Goal: Find specific page/section: Find specific page/section

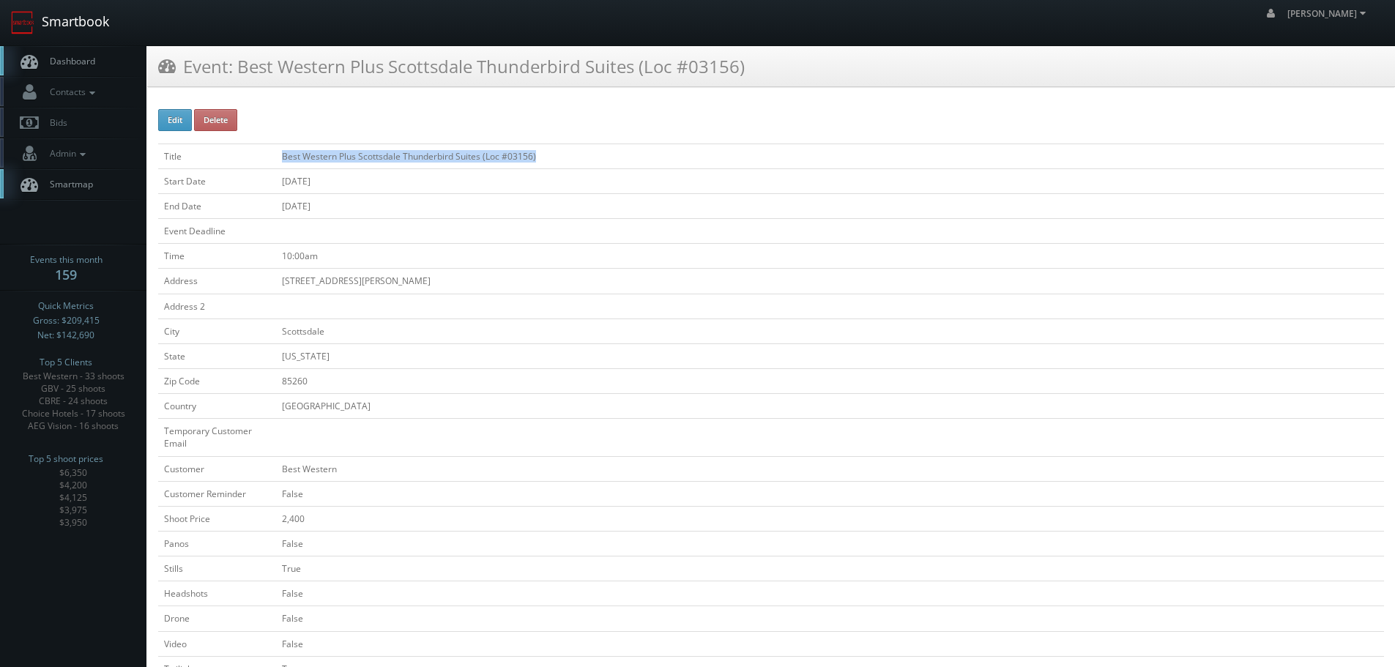
click at [58, 10] on link "Smartbook" at bounding box center [60, 22] width 120 height 45
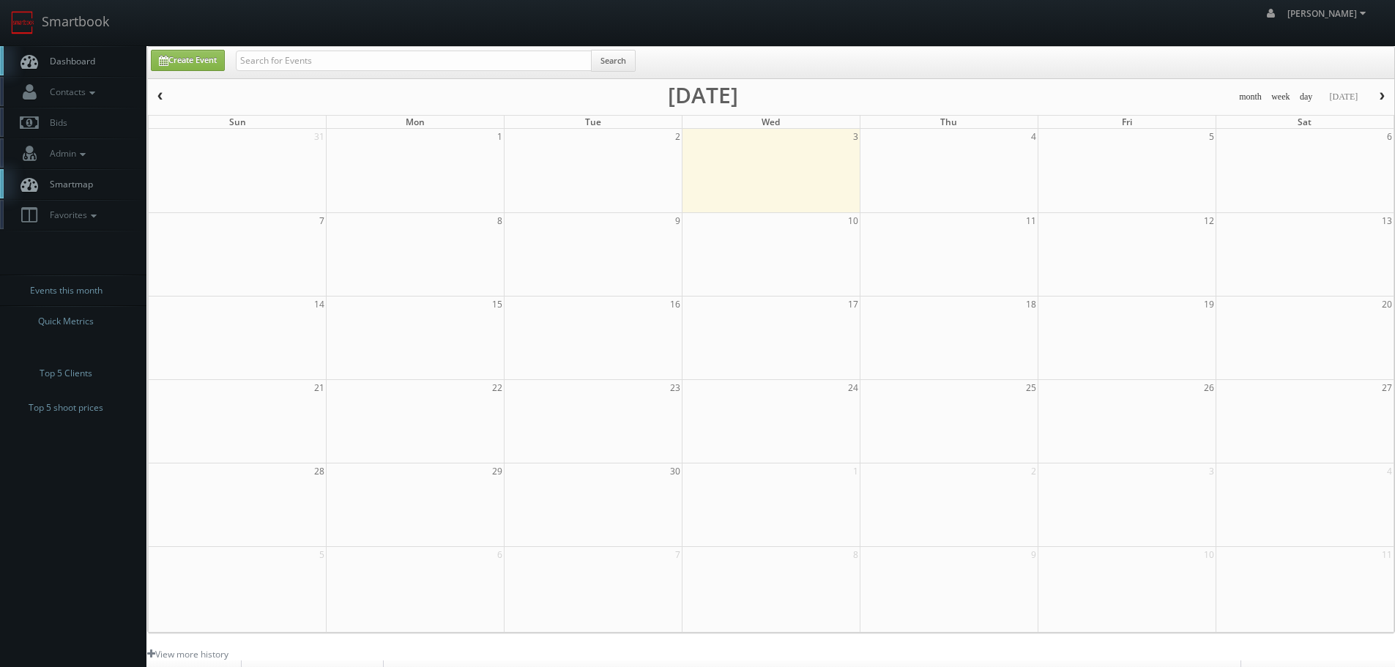
click at [272, 49] on body "Smartbook Toggle Side Navigation Toggle Top Navigation robert robert Profile Lo…" at bounding box center [697, 467] width 1395 height 935
click at [297, 55] on input "text" at bounding box center [414, 61] width 356 height 21
paste input "TXE81"
type input "TXE81"
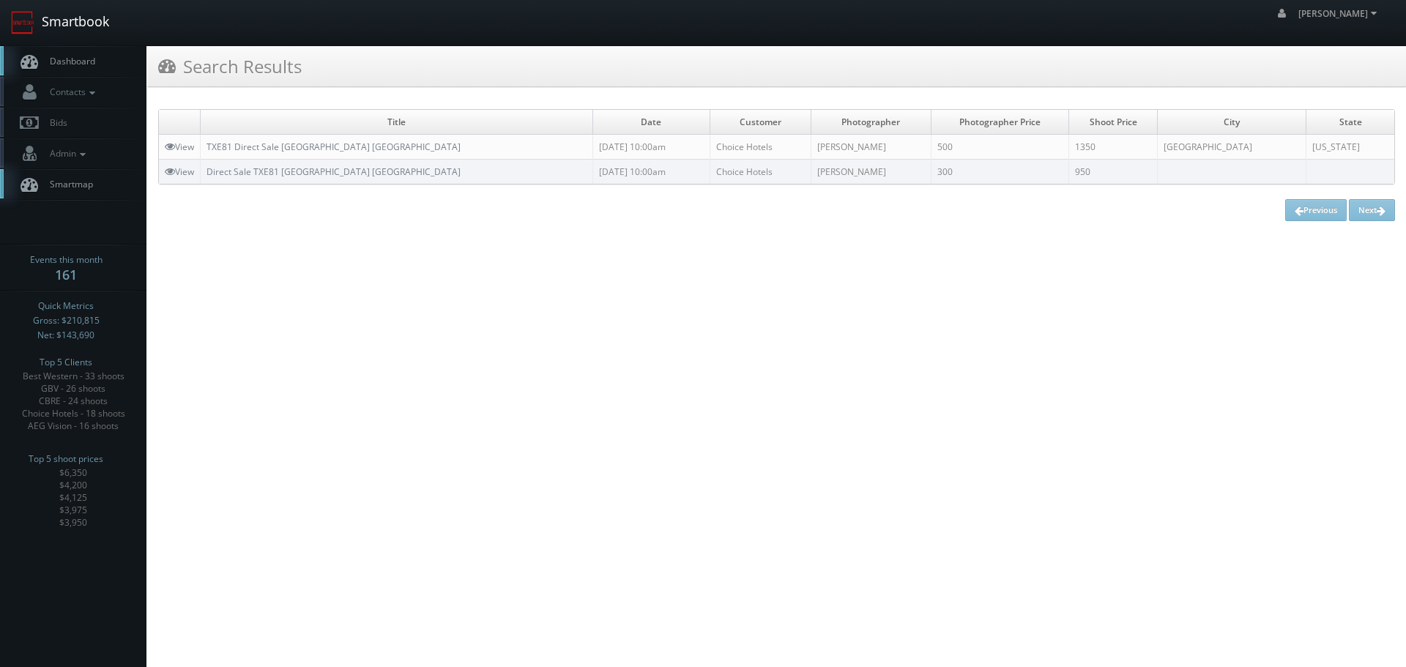
click at [45, 5] on link "Smartbook" at bounding box center [60, 22] width 120 height 45
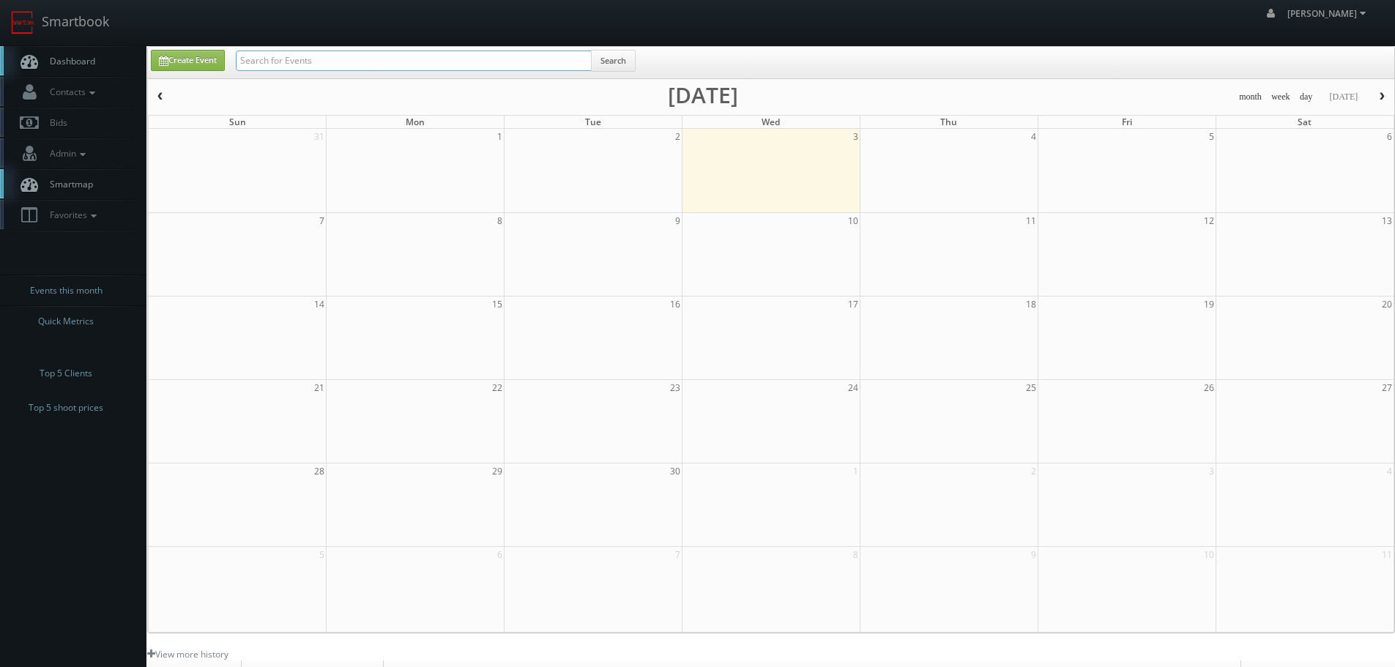
drag, startPoint x: 0, startPoint y: 0, endPoint x: 331, endPoint y: 55, distance: 335.6
click at [331, 55] on input "text" at bounding box center [414, 61] width 356 height 21
paste input "OR337 Cambria Hotel Portland -"
type input "OR337 Cambria Hotel Portland -"
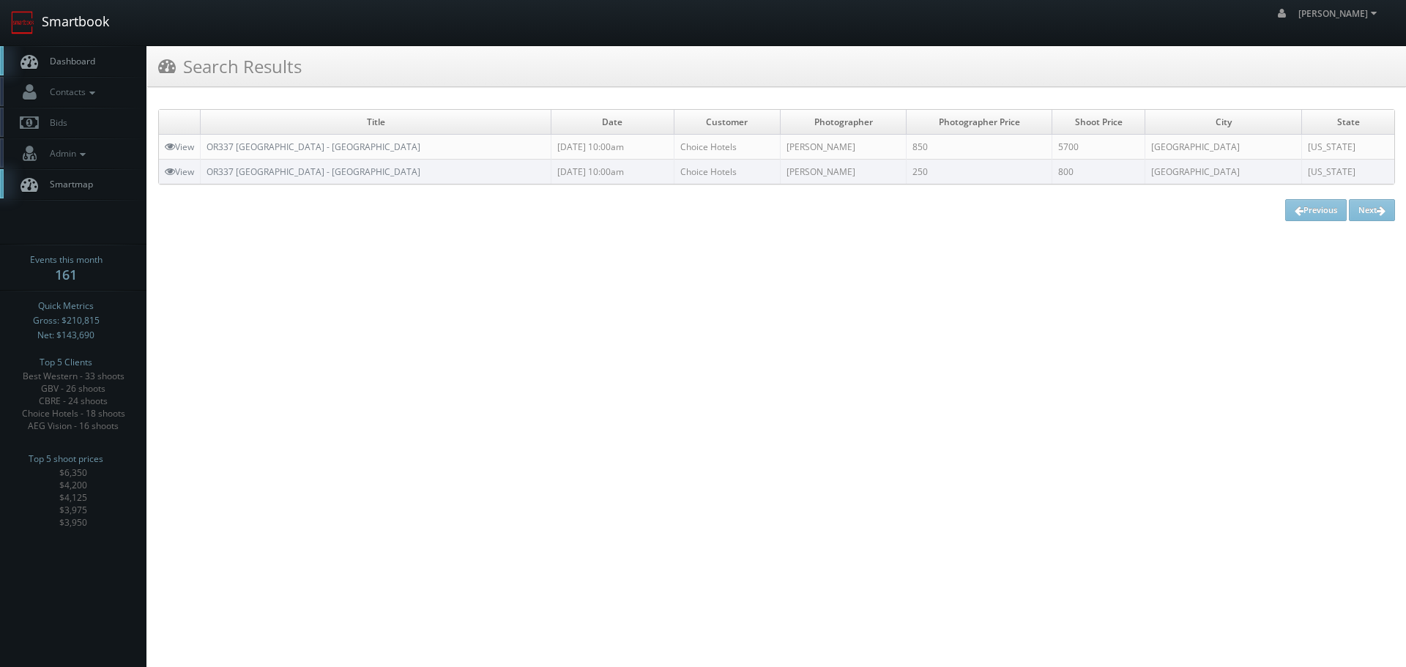
click at [113, 10] on link "Smartbook" at bounding box center [60, 22] width 120 height 45
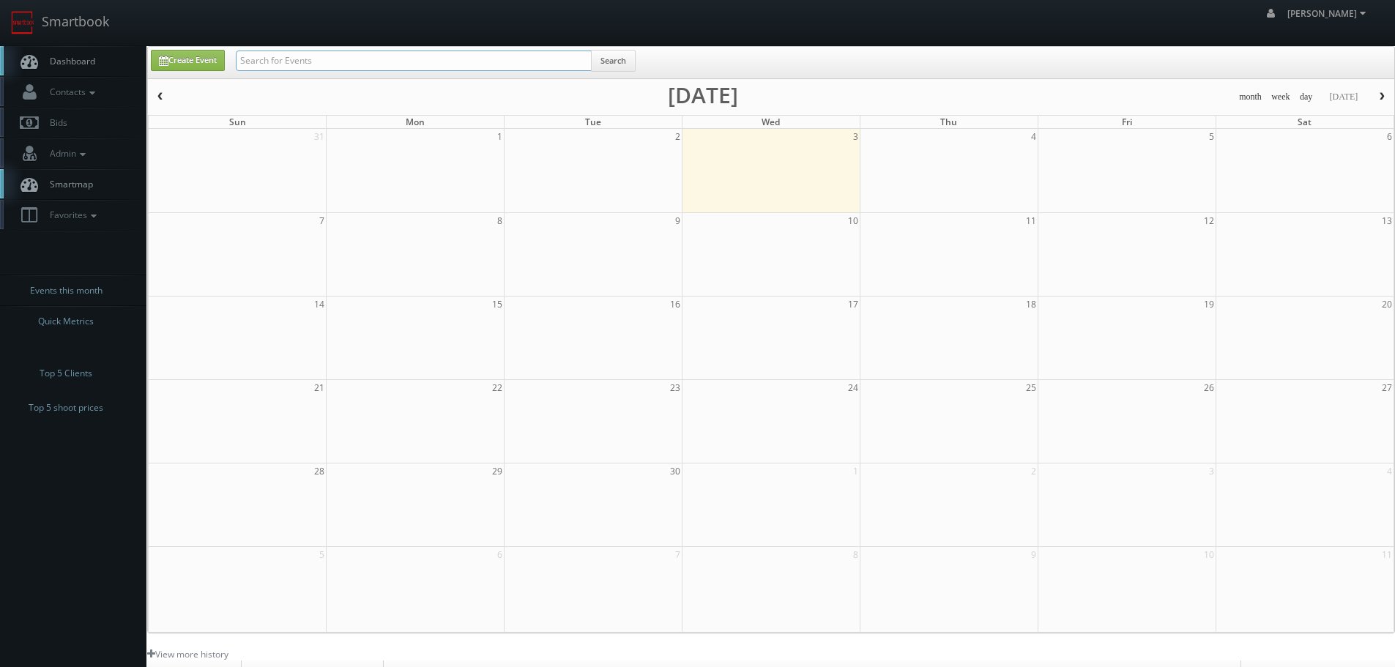
click at [294, 60] on input "text" at bounding box center [414, 61] width 356 height 21
type input "ma172"
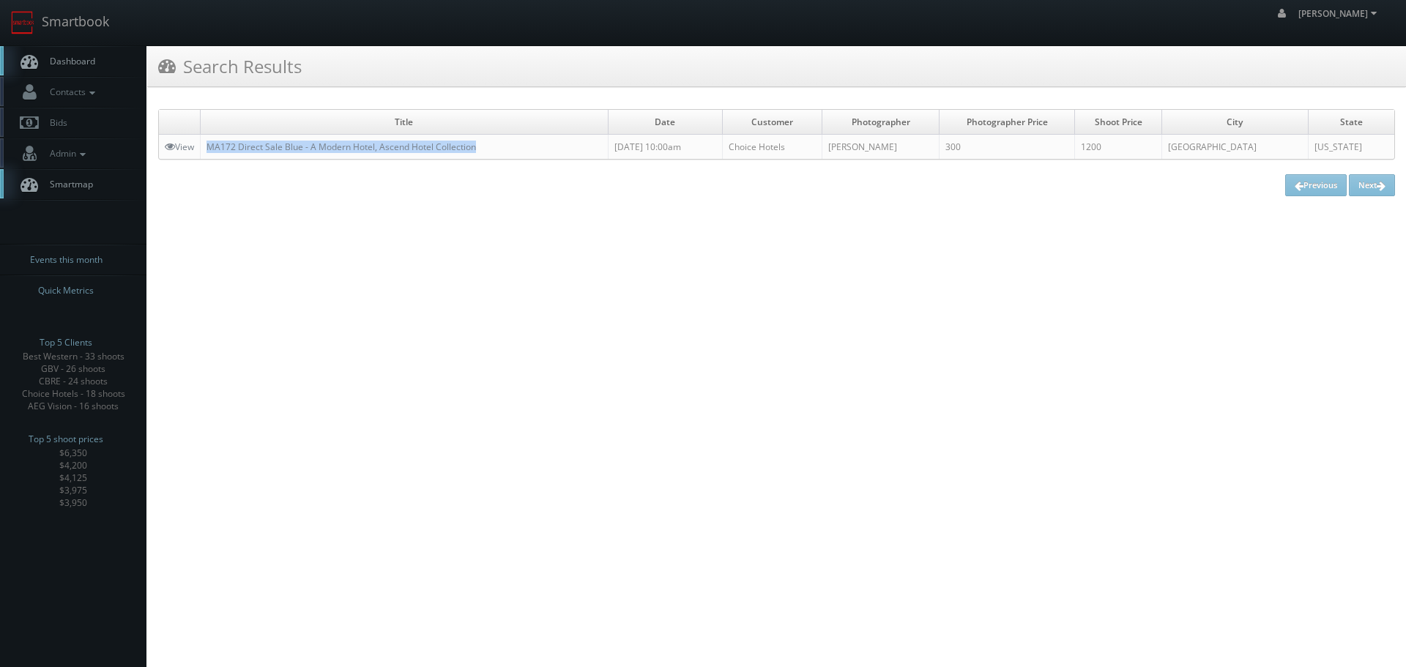
copy link "MA172 Direct Sale Blue - A Modern Hotel, Ascend Hotel Collection"
drag, startPoint x: 504, startPoint y: 147, endPoint x: 275, endPoint y: 8, distance: 267.2
click at [206, 147] on td "MA172 Direct Sale Blue - A Modern Hotel, Ascend Hotel Collection" at bounding box center [405, 147] width 408 height 25
click at [112, 28] on link "Smartbook" at bounding box center [60, 22] width 120 height 45
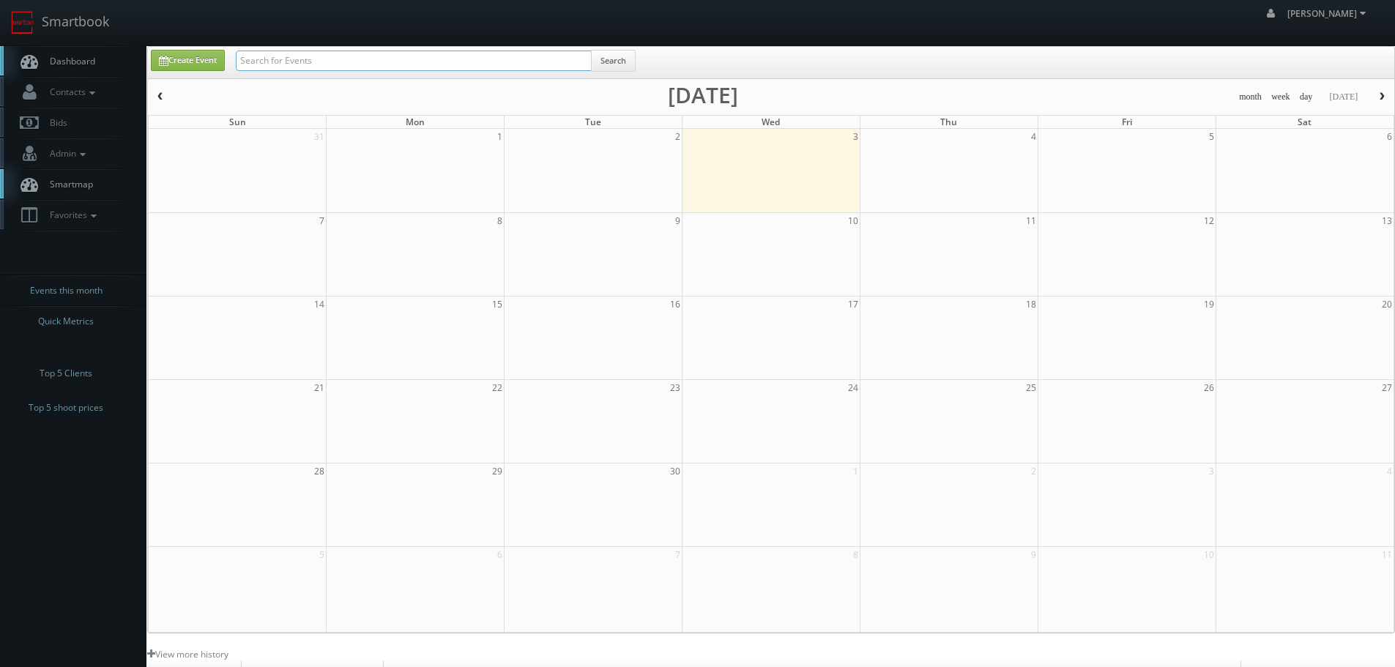
click at [286, 64] on input "text" at bounding box center [414, 61] width 356 height 21
type input "nigel"
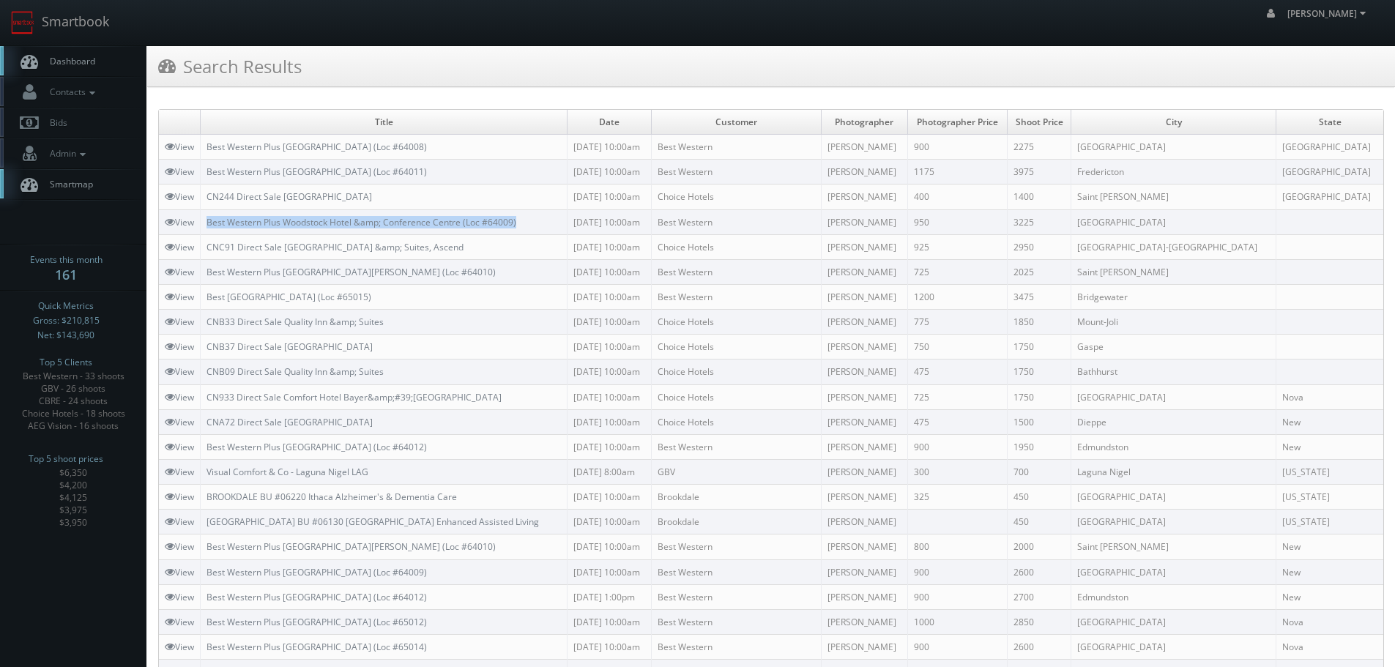
copy tr "Best Western Plus Woodstock Hotel &amp; Conference Centre (Loc #64009)"
drag, startPoint x: 419, startPoint y: 223, endPoint x: 201, endPoint y: 225, distance: 218.3
click at [201, 226] on tr "View Best Western Plus Woodstock Hotel &amp; Conference Centre (Loc #64009) 07/…" at bounding box center [771, 222] width 1225 height 25
click at [812, 561] on td "Best Western" at bounding box center [736, 572] width 170 height 25
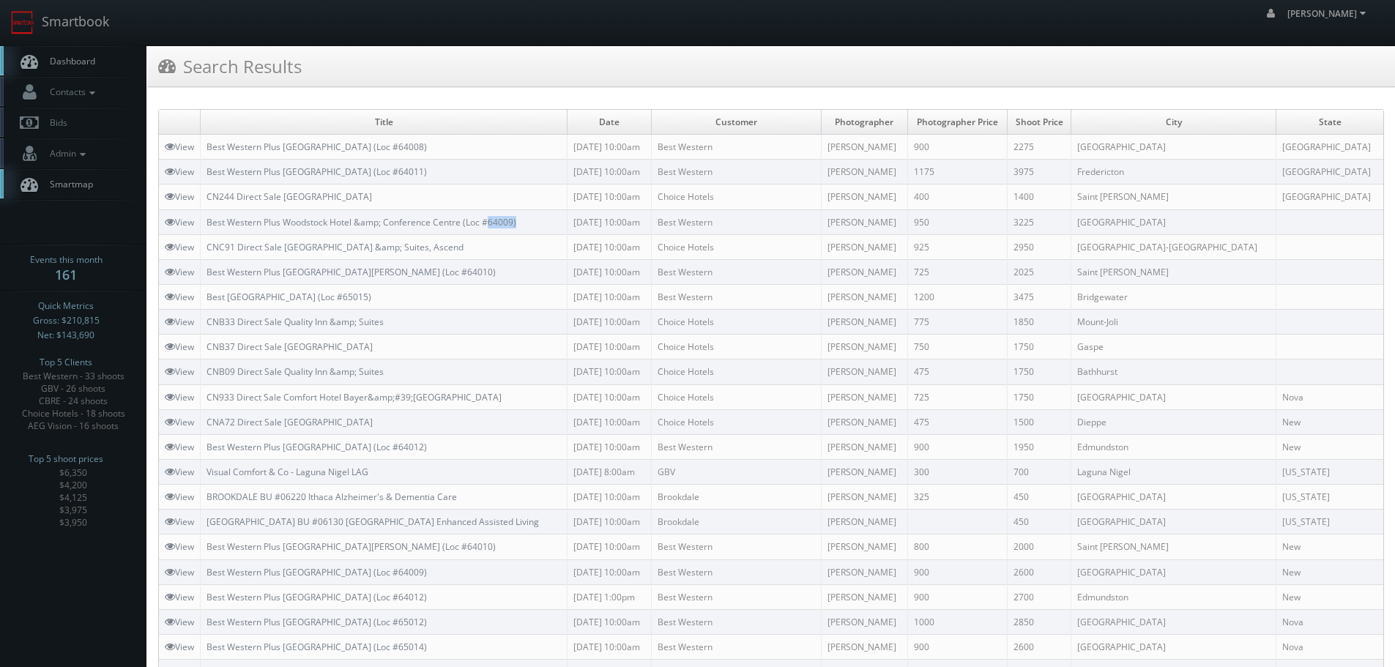
copy link "64009)"
drag, startPoint x: 536, startPoint y: 224, endPoint x: 492, endPoint y: 230, distance: 45.1
click at [492, 230] on td "Best Western Plus Woodstock Hotel &amp; Conference Centre (Loc #64009)" at bounding box center [384, 222] width 367 height 25
click at [54, 33] on link "Smartbook" at bounding box center [60, 22] width 120 height 45
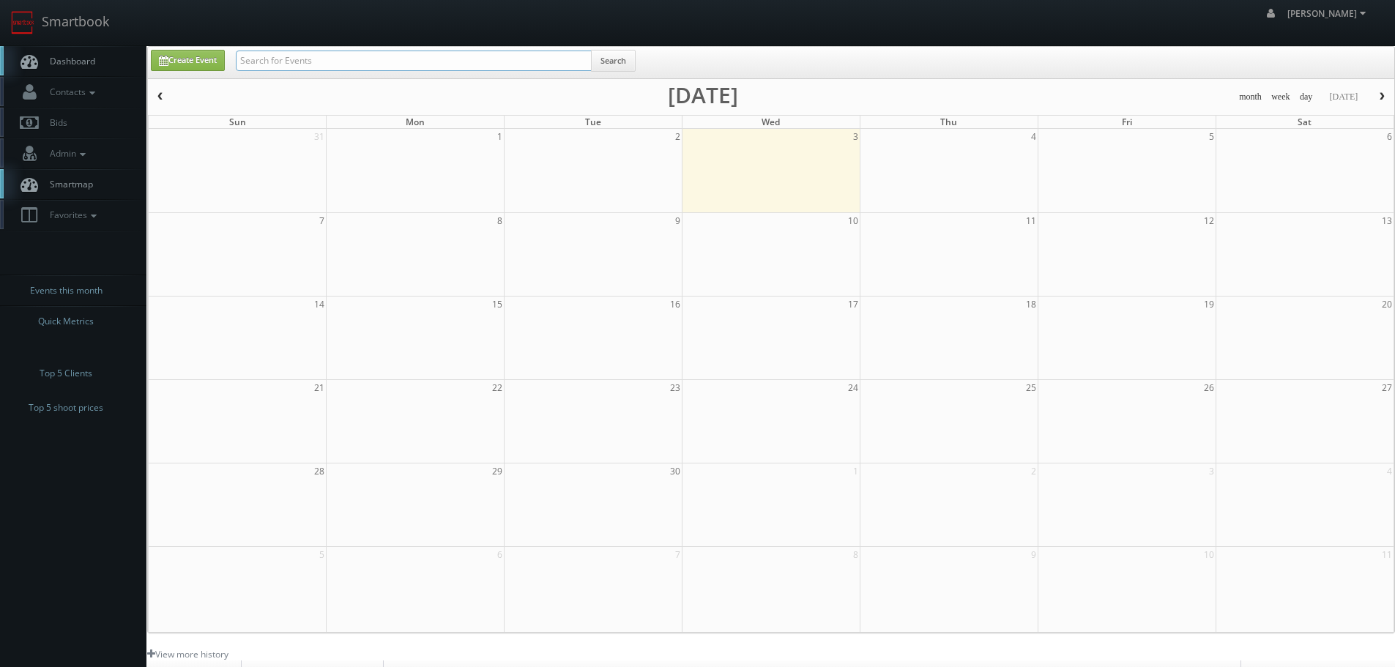
click at [302, 56] on input "text" at bounding box center [414, 61] width 356 height 21
type input "wagner"
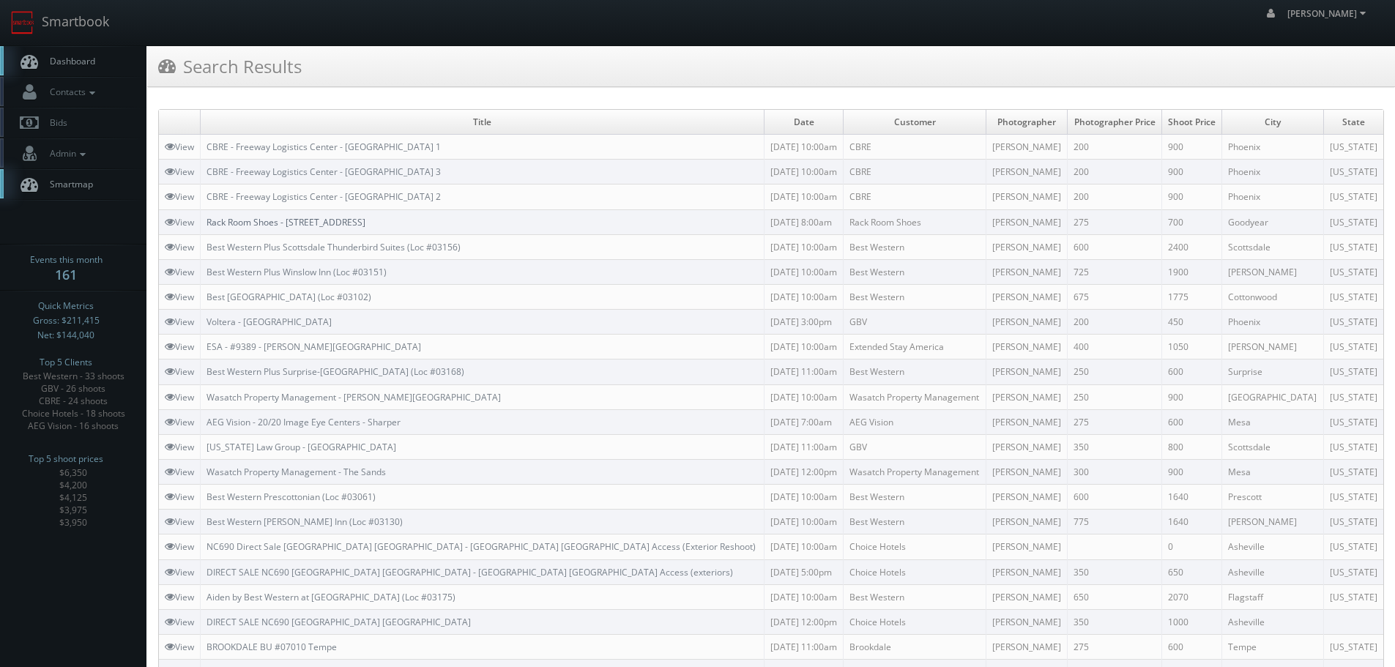
copy link "1073 Canyon Trails Towne Center"
drag, startPoint x: 433, startPoint y: 217, endPoint x: 289, endPoint y: 223, distance: 144.4
click at [289, 223] on td "Rack Room Shoes - 1073 Canyon Trails Towne Center" at bounding box center [483, 222] width 564 height 25
click at [439, 223] on td "Rack Room Shoes - 1073 Canyon Trails Towne Center" at bounding box center [483, 222] width 564 height 25
drag, startPoint x: 461, startPoint y: 222, endPoint x: 210, endPoint y: 221, distance: 251.3
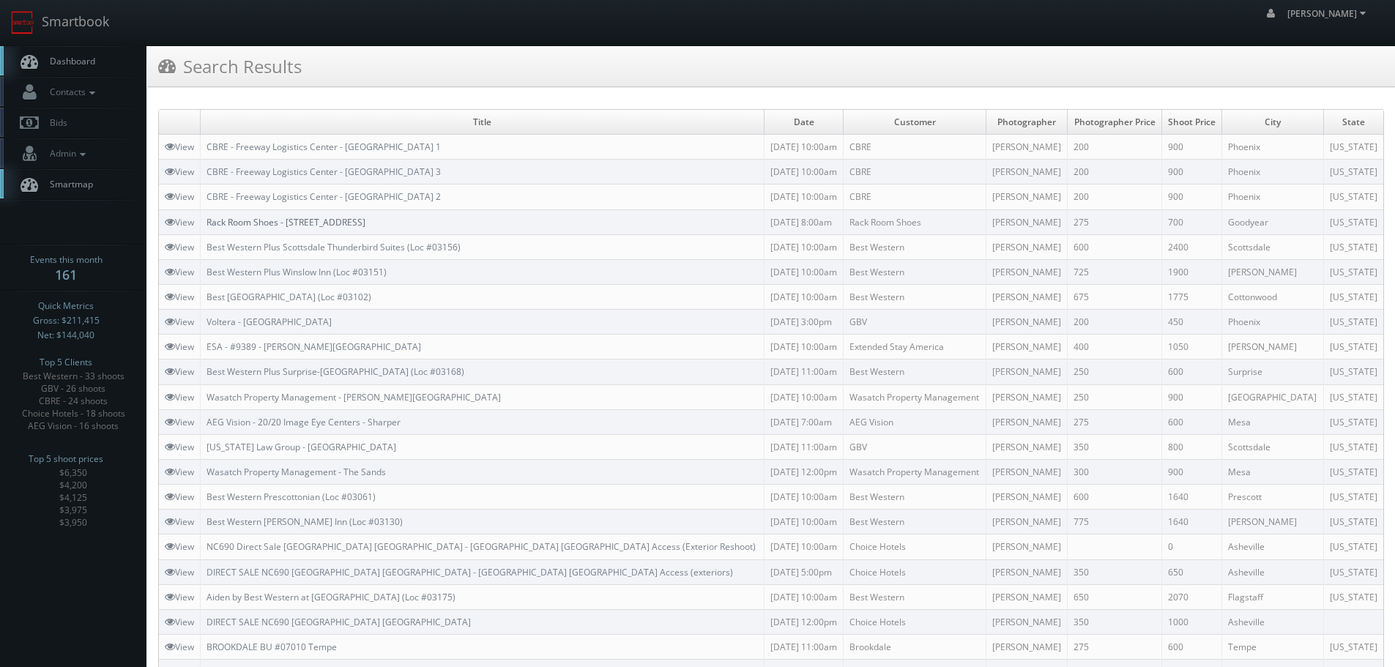
click at [210, 221] on td "Rack Room Shoes - 1073 Canyon Trails Towne Center" at bounding box center [483, 222] width 564 height 25
copy link "Rack Room Shoes - 1073 Canyon Trails Towne Center"
click at [42, 21] on link "Smartbook" at bounding box center [60, 22] width 120 height 45
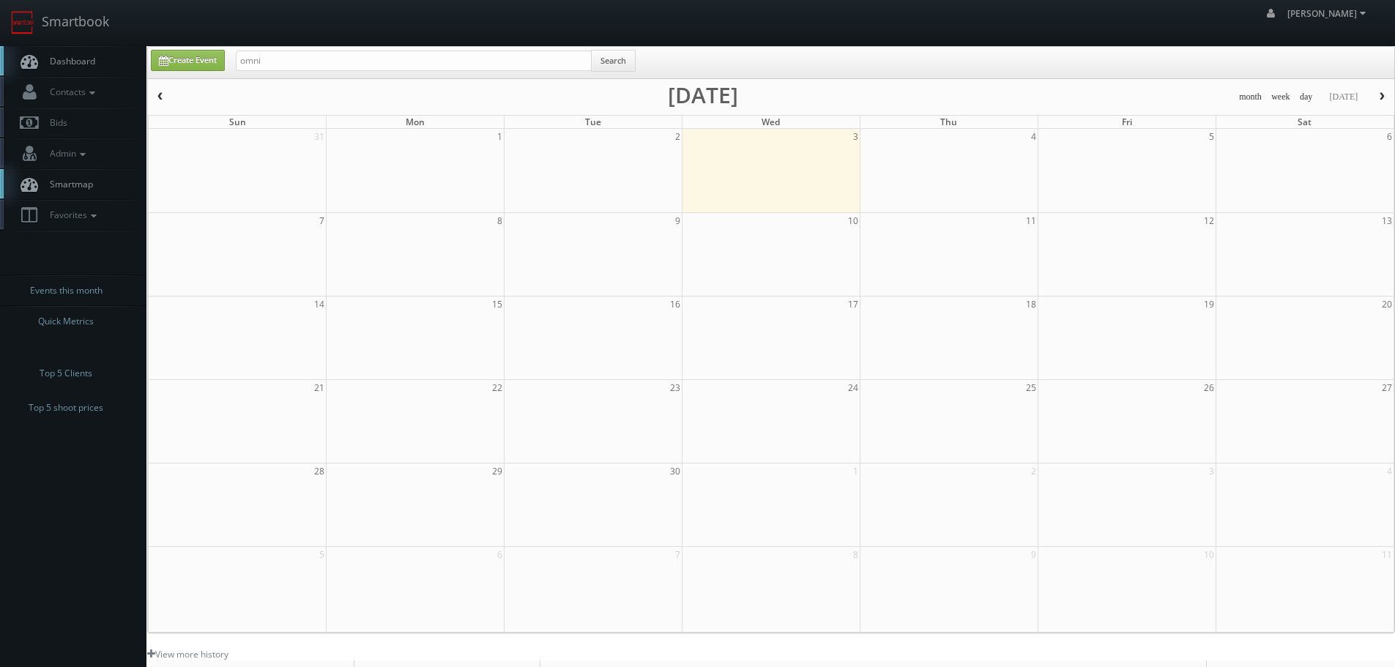
type input "omni"
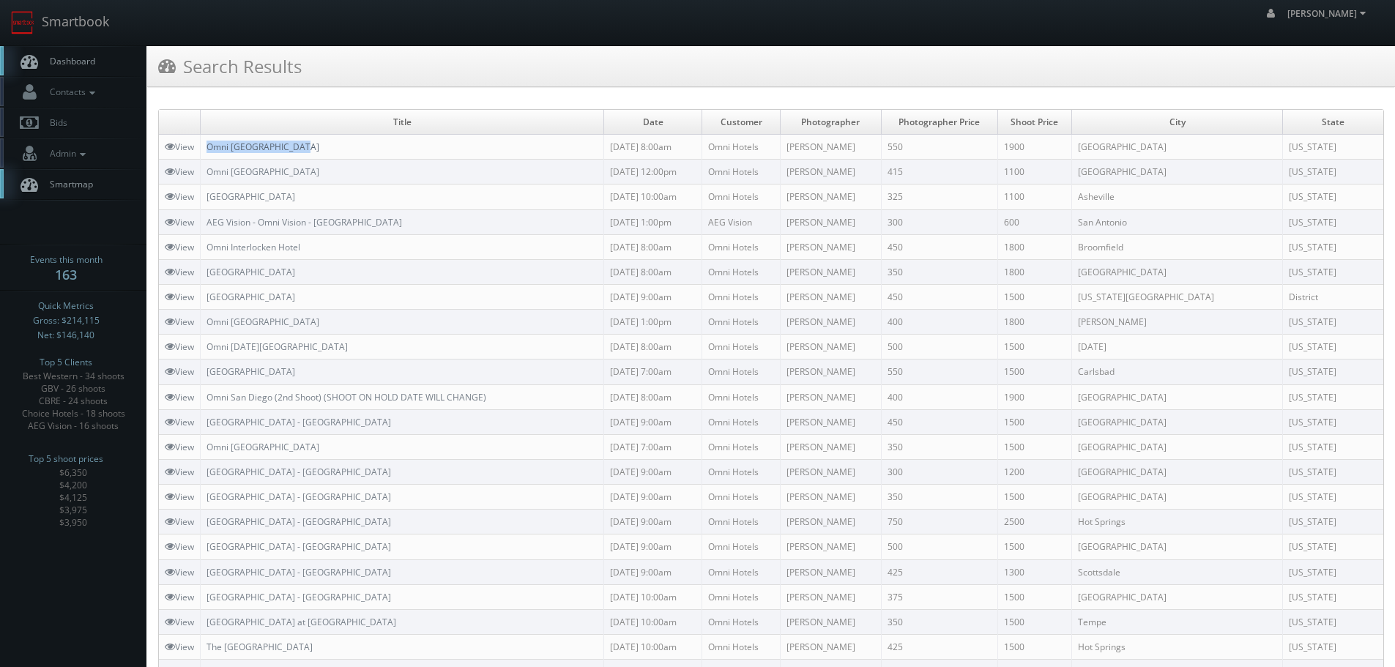
copy link "Omni [GEOGRAPHIC_DATA]"
drag, startPoint x: 332, startPoint y: 149, endPoint x: 209, endPoint y: 149, distance: 123.1
click at [209, 149] on td "Omni [GEOGRAPHIC_DATA]" at bounding box center [403, 147] width 404 height 25
click at [67, 29] on link "Smartbook" at bounding box center [60, 22] width 120 height 45
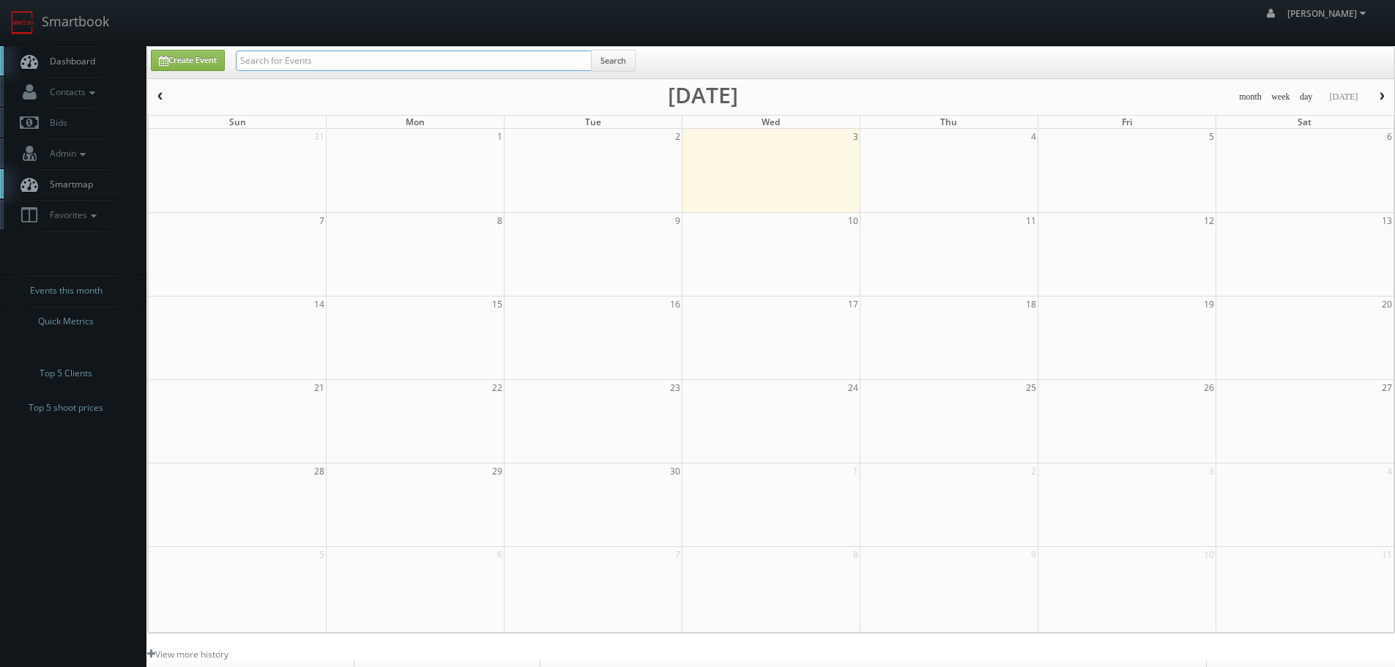
click at [321, 63] on input "text" at bounding box center [414, 61] width 356 height 21
paste input "Omni [GEOGRAPHIC_DATA]"
type input "Omni [GEOGRAPHIC_DATA]"
click at [616, 58] on button "Search" at bounding box center [613, 61] width 45 height 22
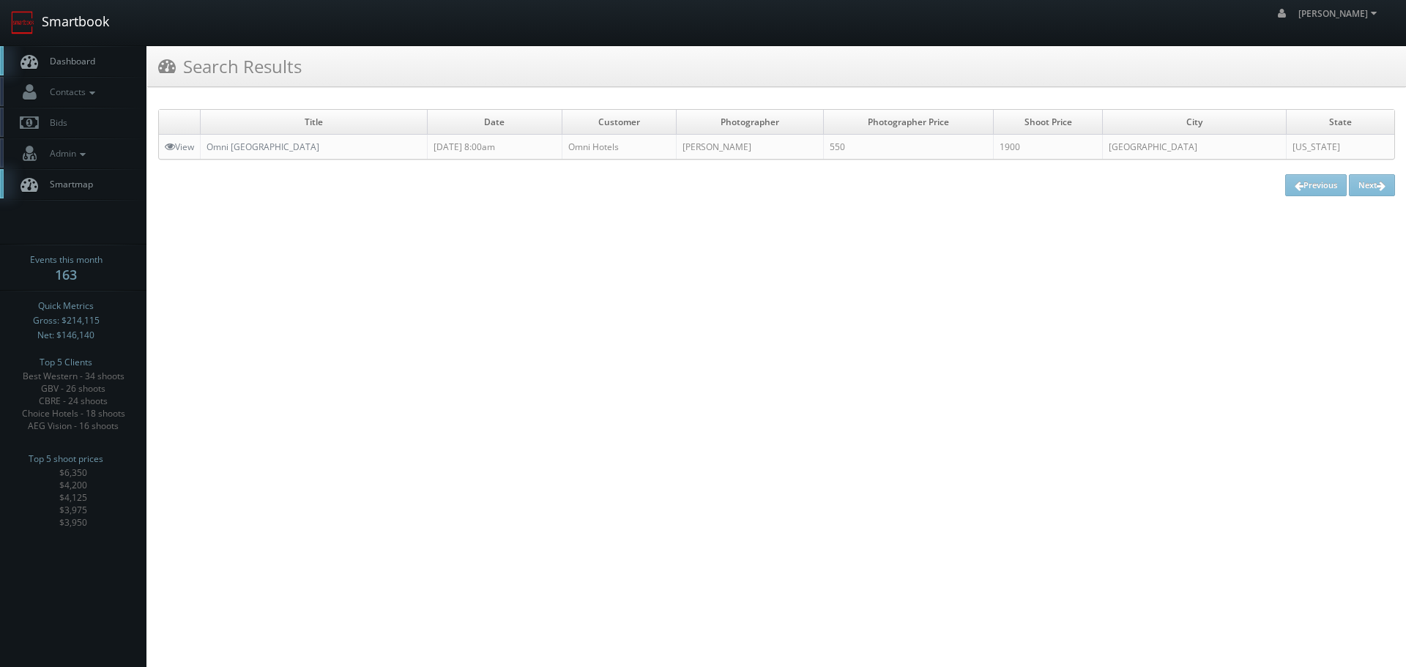
click at [94, 34] on link "Smartbook" at bounding box center [60, 22] width 120 height 45
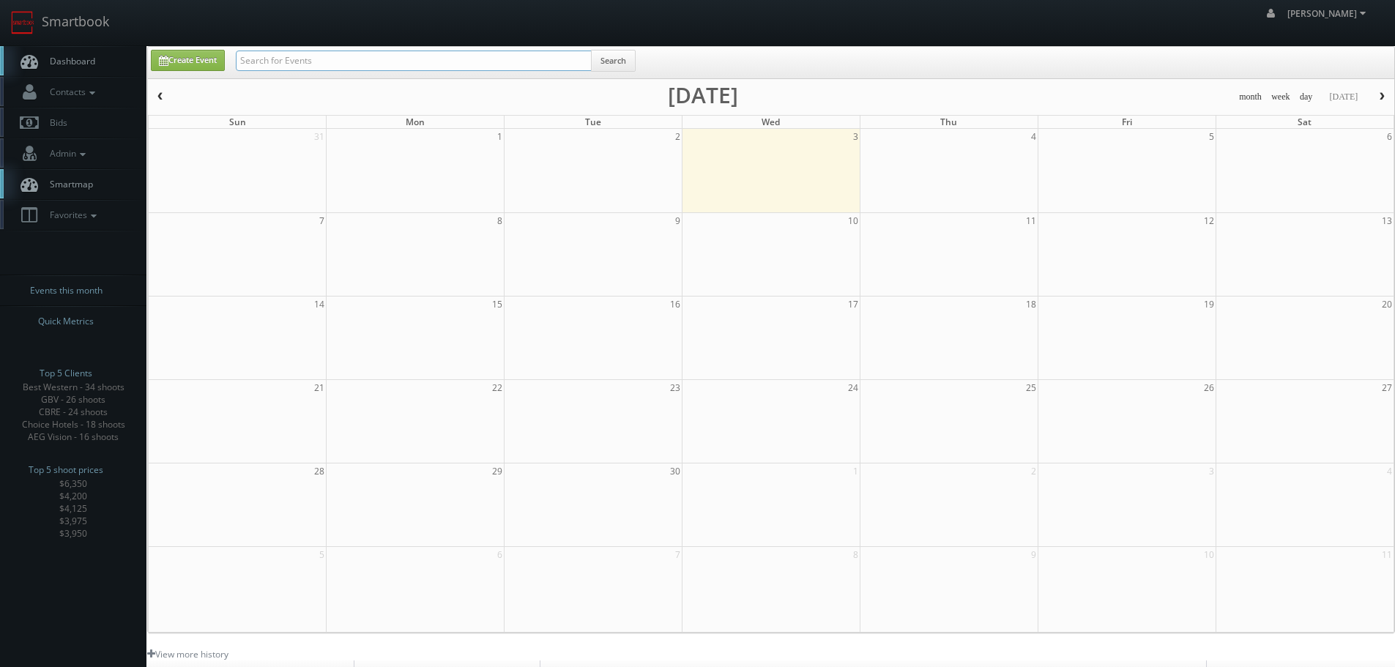
drag, startPoint x: 0, startPoint y: 0, endPoint x: 273, endPoint y: 59, distance: 278.9
click at [273, 59] on input "text" at bounding box center [414, 61] width 356 height 21
type input "[PERSON_NAME]"
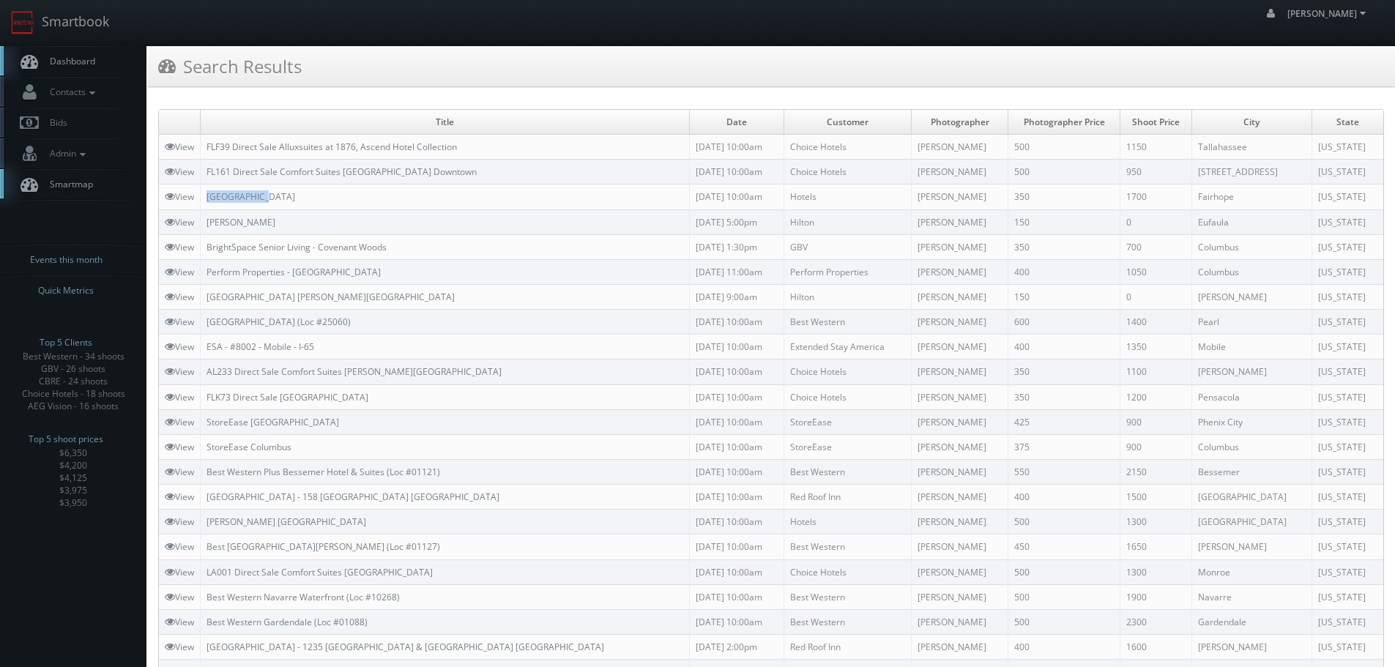
copy link "Key West Inn"
drag, startPoint x: 290, startPoint y: 199, endPoint x: 207, endPoint y: 193, distance: 83.0
click at [207, 193] on td "Key West Inn" at bounding box center [445, 197] width 489 height 25
copy link "Hampton Eufaula"
drag, startPoint x: 251, startPoint y: 215, endPoint x: 205, endPoint y: 221, distance: 46.5
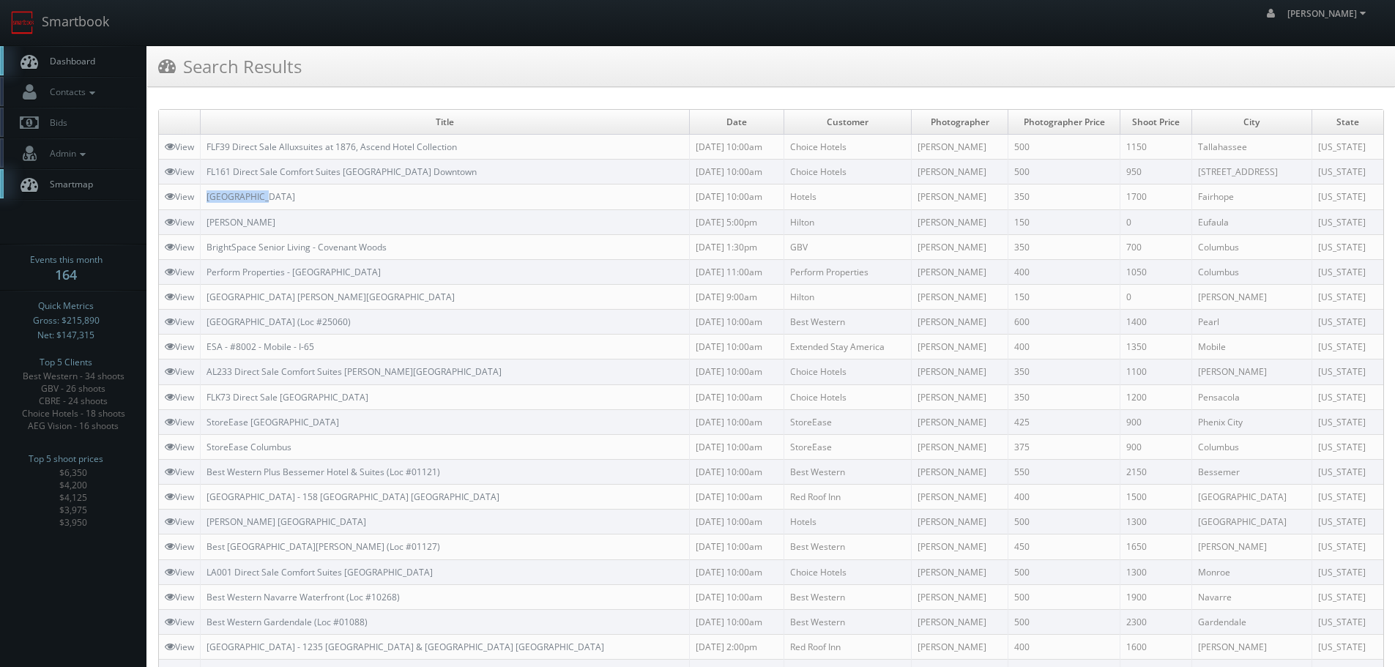
click at [205, 221] on td "Hampton Eufaula" at bounding box center [445, 222] width 489 height 25
copy link "BrightSpace Senior Living - Covenant Woods"
drag, startPoint x: 418, startPoint y: 240, endPoint x: 212, endPoint y: 251, distance: 206.1
click at [212, 251] on td "BrightSpace Senior Living - Covenant Woods" at bounding box center [445, 246] width 489 height 25
copy link "Perform Properties - Parkway Centre"
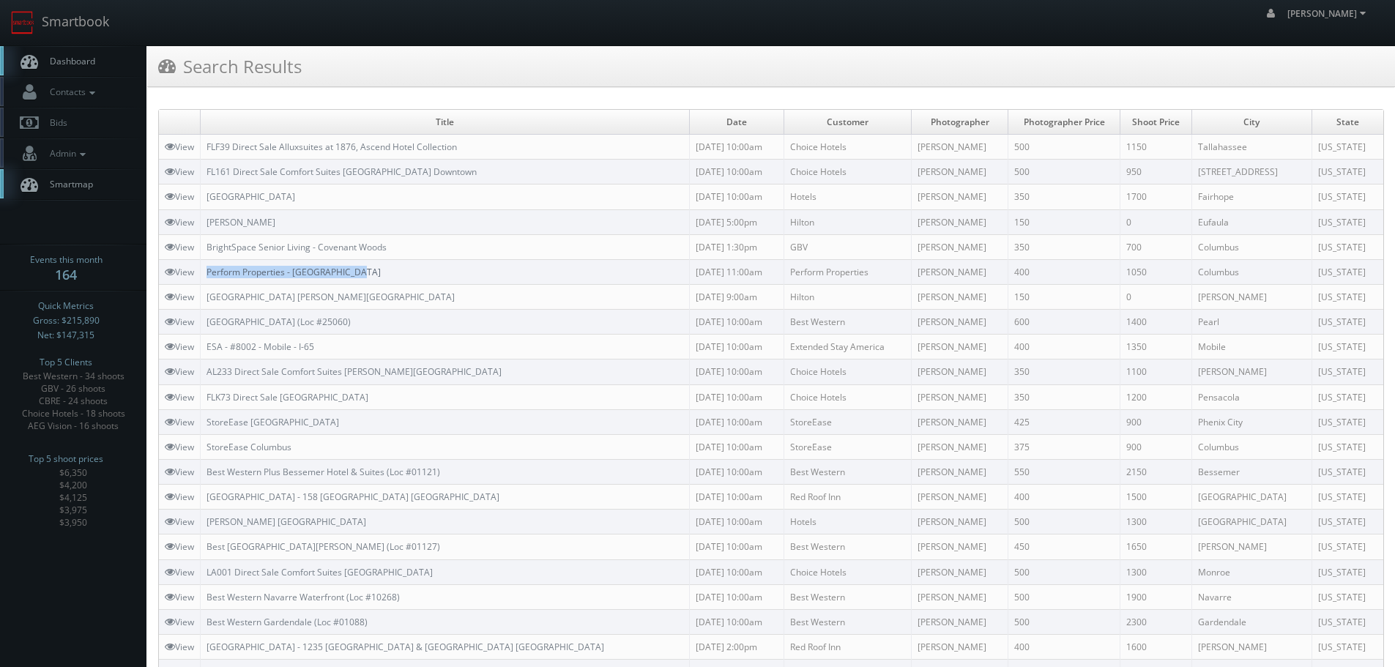
drag, startPoint x: 387, startPoint y: 267, endPoint x: 209, endPoint y: 273, distance: 178.1
click at [209, 273] on td "Perform Properties - Parkway Centre" at bounding box center [445, 271] width 489 height 25
copy link "Hilton Garden Inn Montgomery - Eastchase"
drag, startPoint x: 416, startPoint y: 292, endPoint x: 210, endPoint y: 298, distance: 206.7
click at [210, 298] on td "Hilton Garden Inn Montgomery - Eastchase" at bounding box center [445, 296] width 489 height 25
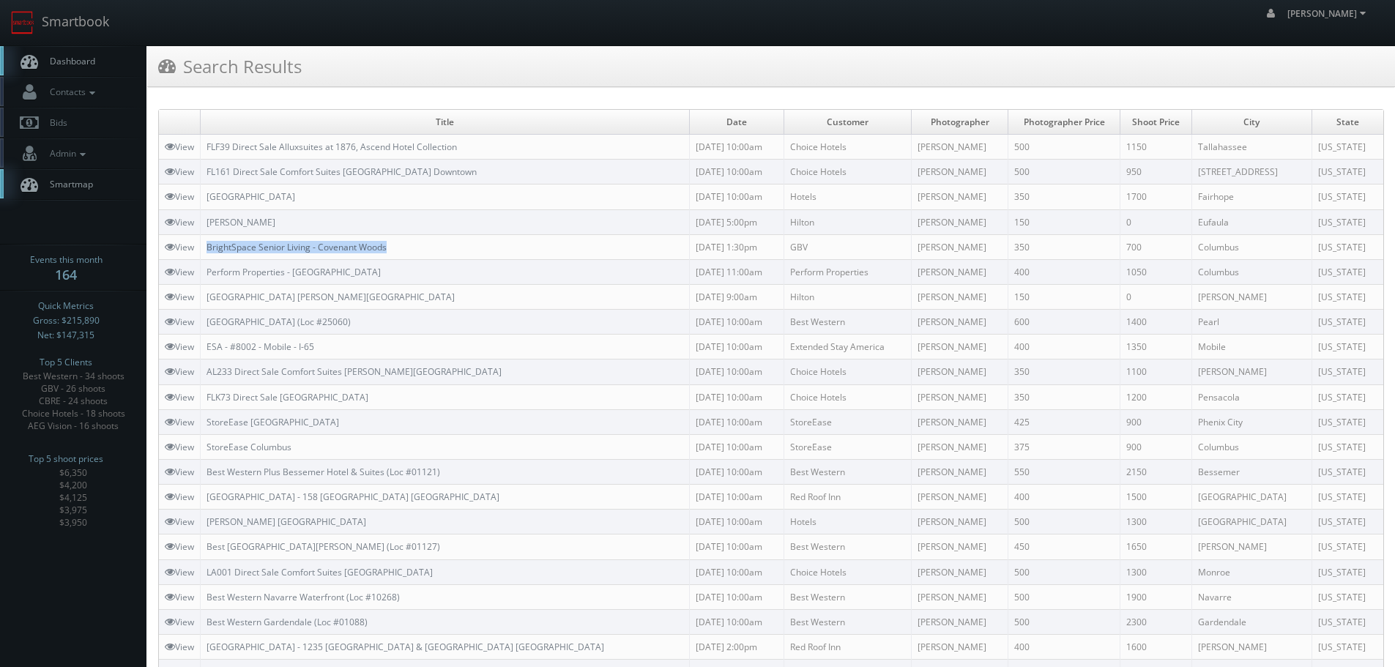
copy link "BrightSpace Senior Living - Covenant Woods"
drag, startPoint x: 409, startPoint y: 248, endPoint x: 212, endPoint y: 250, distance: 197.1
click at [212, 250] on td "BrightSpace Senior Living - Covenant Woods" at bounding box center [445, 246] width 489 height 25
